Goal: Task Accomplishment & Management: Use online tool/utility

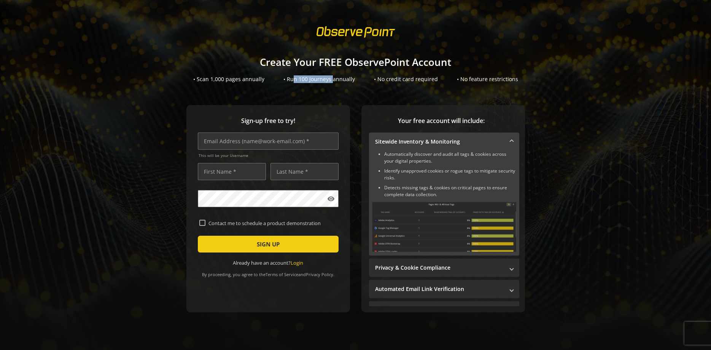
drag, startPoint x: 295, startPoint y: 80, endPoint x: 334, endPoint y: 80, distance: 38.8
click at [334, 80] on div "• Run 100 Journeys annually" at bounding box center [320, 79] width 72 height 8
click at [333, 80] on div "• Run 100 Journeys annually" at bounding box center [320, 79] width 72 height 8
click at [263, 145] on input "text" at bounding box center [268, 140] width 141 height 17
type input "[PERSON_NAME][EMAIL_ADDRESS][DOMAIN_NAME]"
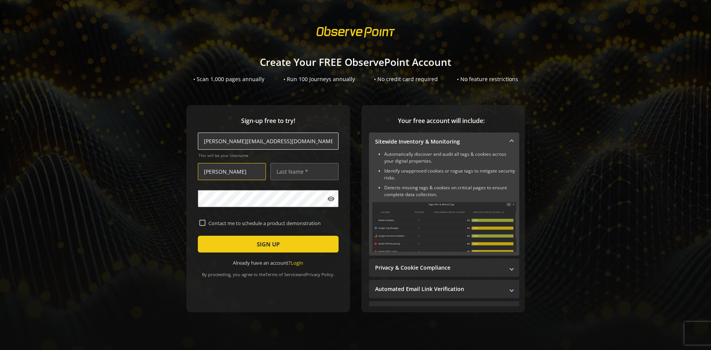
type input "[PERSON_NAME]"
click at [271, 247] on span "SIGN UP" at bounding box center [268, 244] width 23 height 14
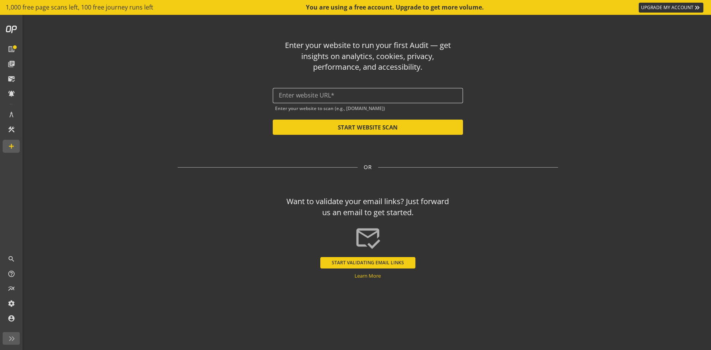
click at [302, 94] on input "text" at bounding box center [368, 95] width 178 height 7
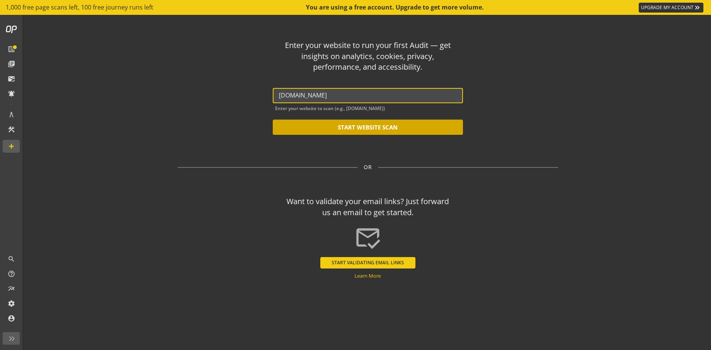
click at [364, 131] on button "START WEBSITE SCAN" at bounding box center [368, 126] width 190 height 15
type input "[URL][DOMAIN_NAME]"
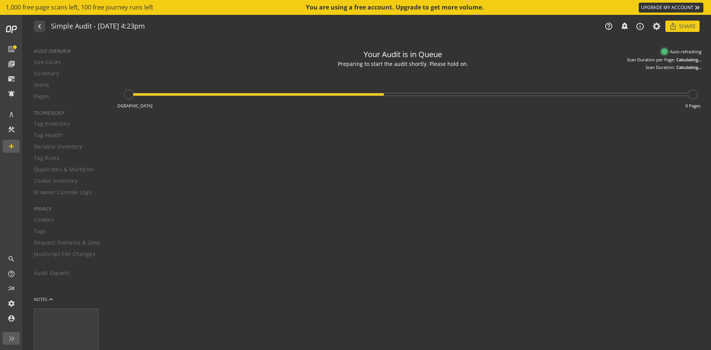
type textarea "Notes can include: -a description of what this audit is validating -changes in …"
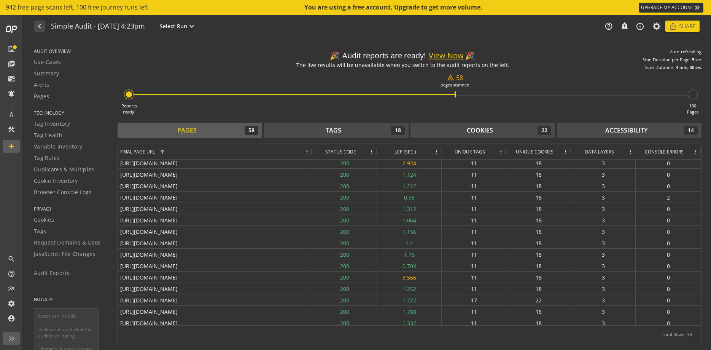
click at [445, 59] on button "View Now" at bounding box center [446, 55] width 35 height 11
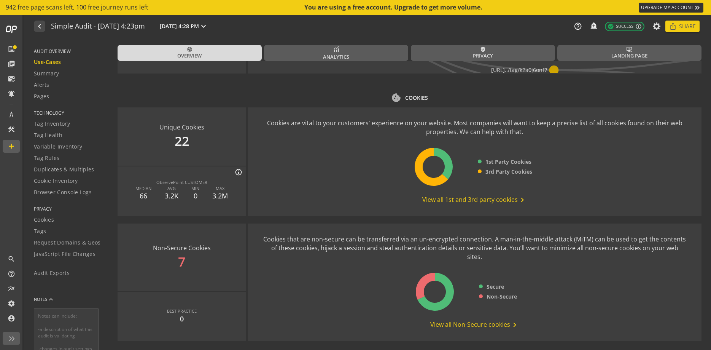
scroll to position [945, 0]
